Goal: Information Seeking & Learning: Learn about a topic

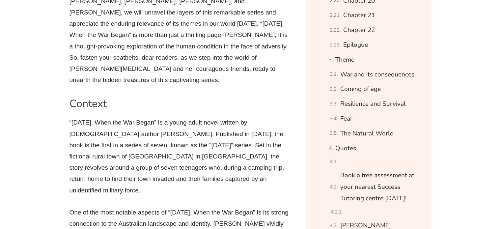
scroll to position [708, 0]
click at [346, 154] on link "Quotes" at bounding box center [345, 148] width 21 height 12
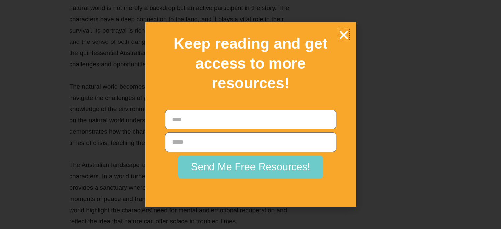
scroll to position [10719, 0]
click at [343, 35] on icon "Close" at bounding box center [344, 35] width 12 height 12
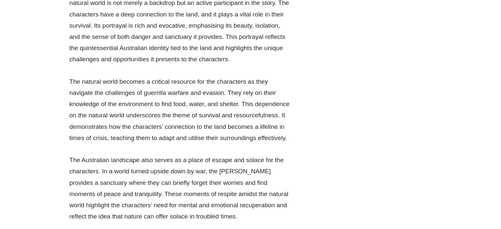
scroll to position [10709, 0]
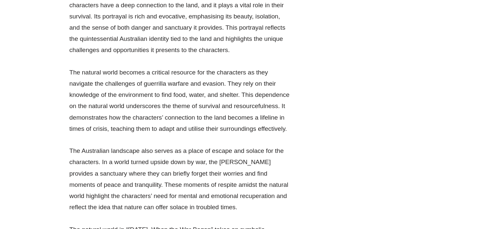
drag, startPoint x: 111, startPoint y: 66, endPoint x: 120, endPoint y: 80, distance: 16.6
drag, startPoint x: 149, startPoint y: 79, endPoint x: 179, endPoint y: 105, distance: 40.2
